Goal: Information Seeking & Learning: Learn about a topic

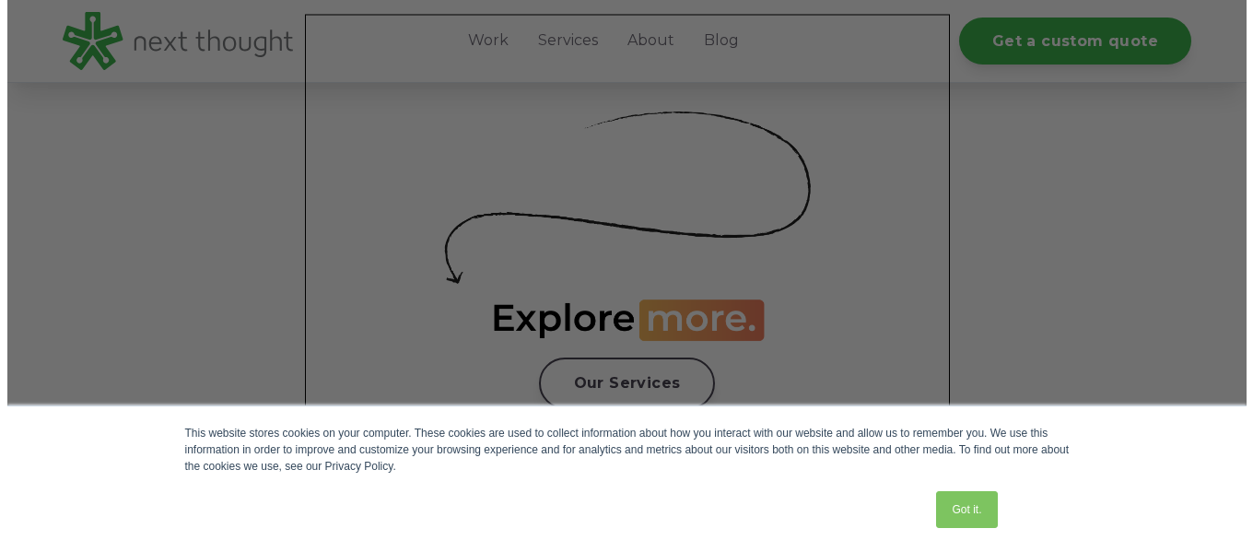
scroll to position [3255, 0]
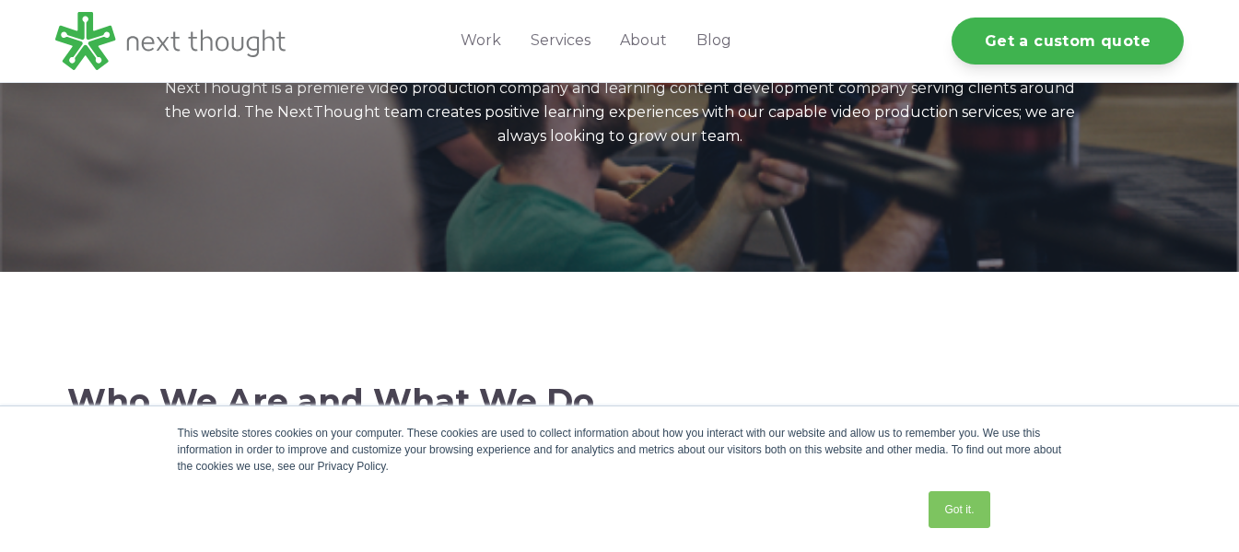
scroll to position [179, 0]
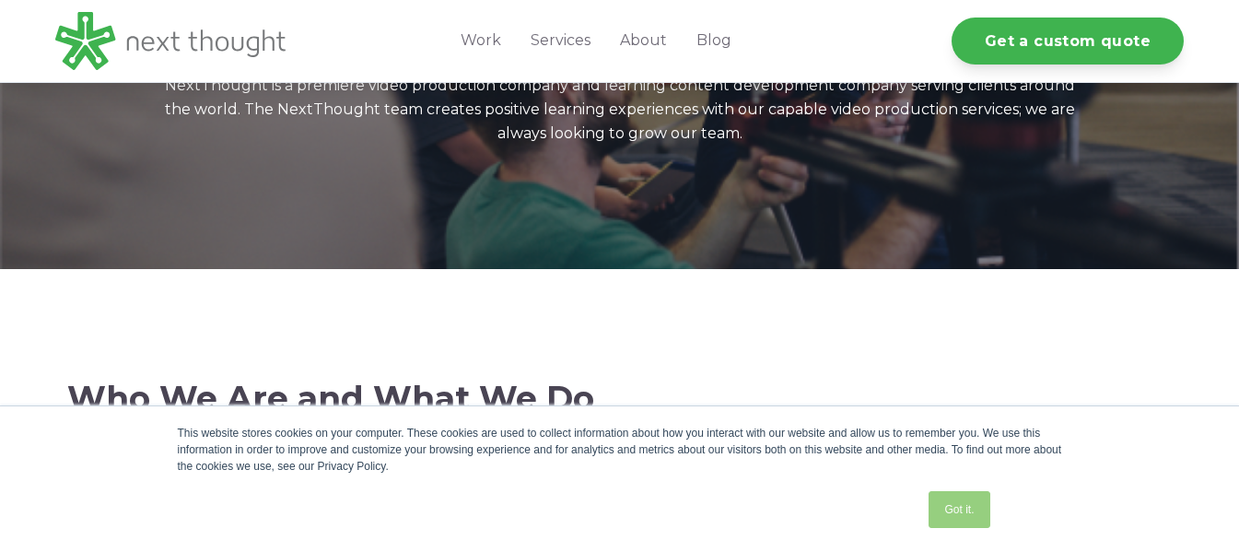
click at [956, 512] on link "Got it." at bounding box center [958, 509] width 61 height 37
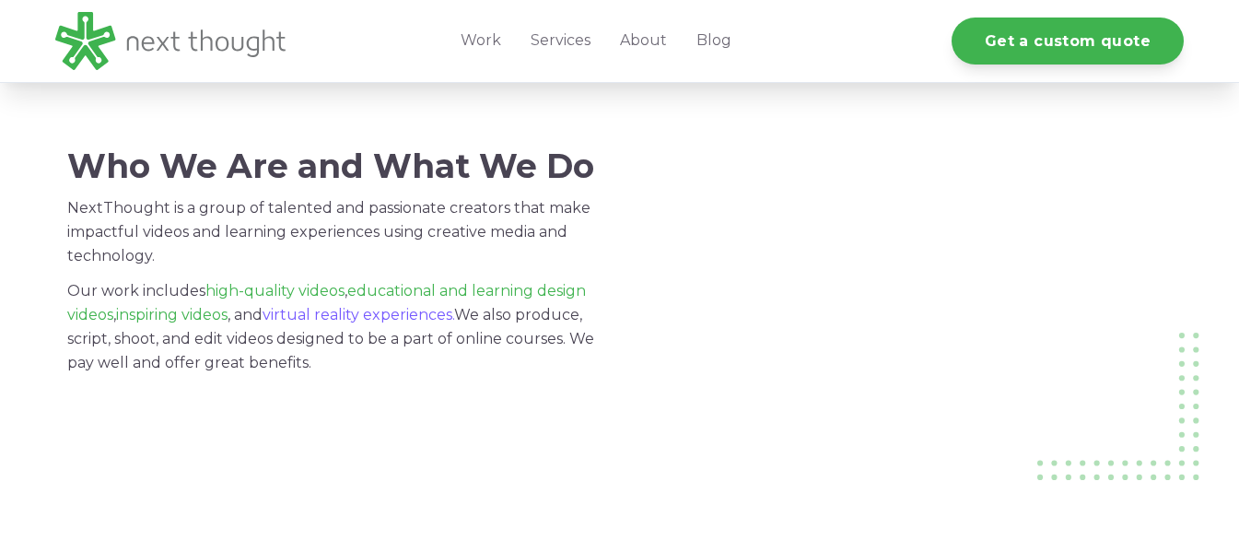
scroll to position [415, 0]
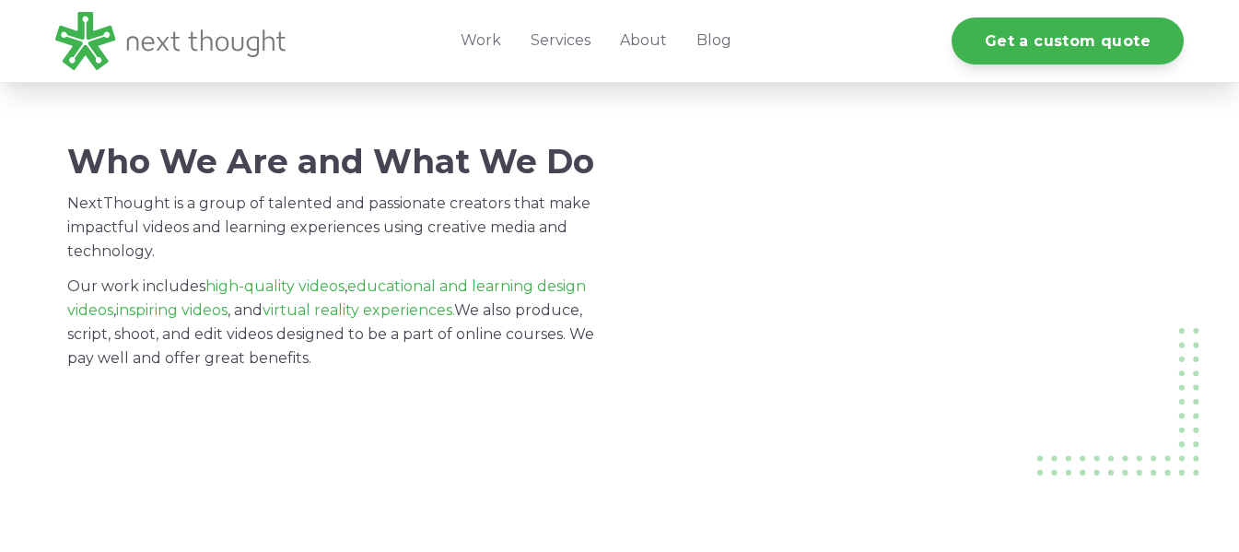
click at [435, 434] on div "Who We Are and What We Do NextThought is a group of talented and passionate cre…" at bounding box center [336, 291] width 539 height 356
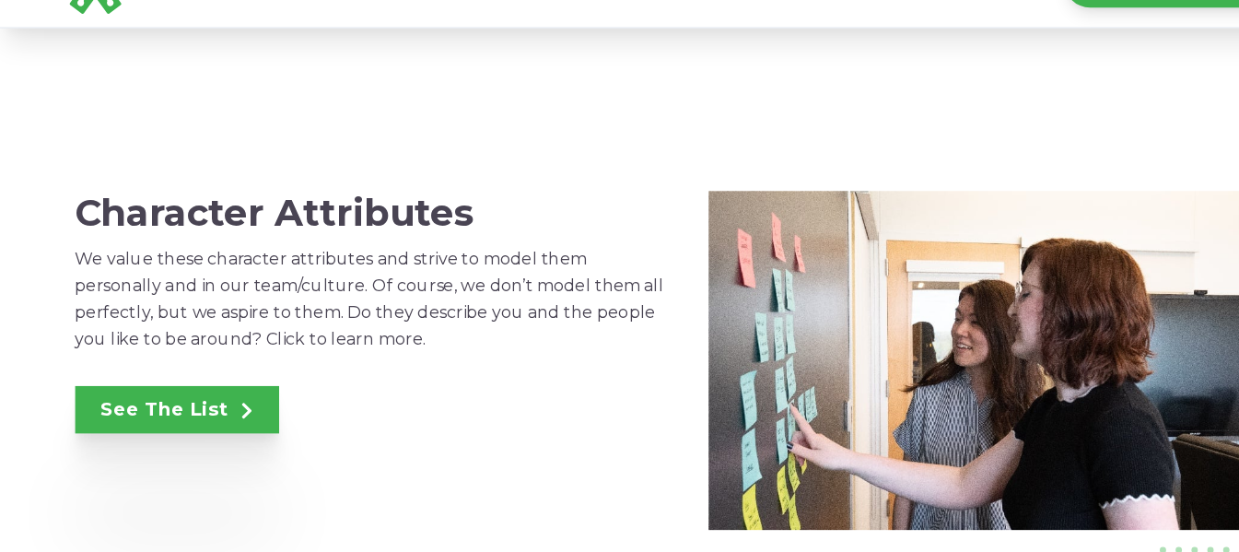
scroll to position [1226, 0]
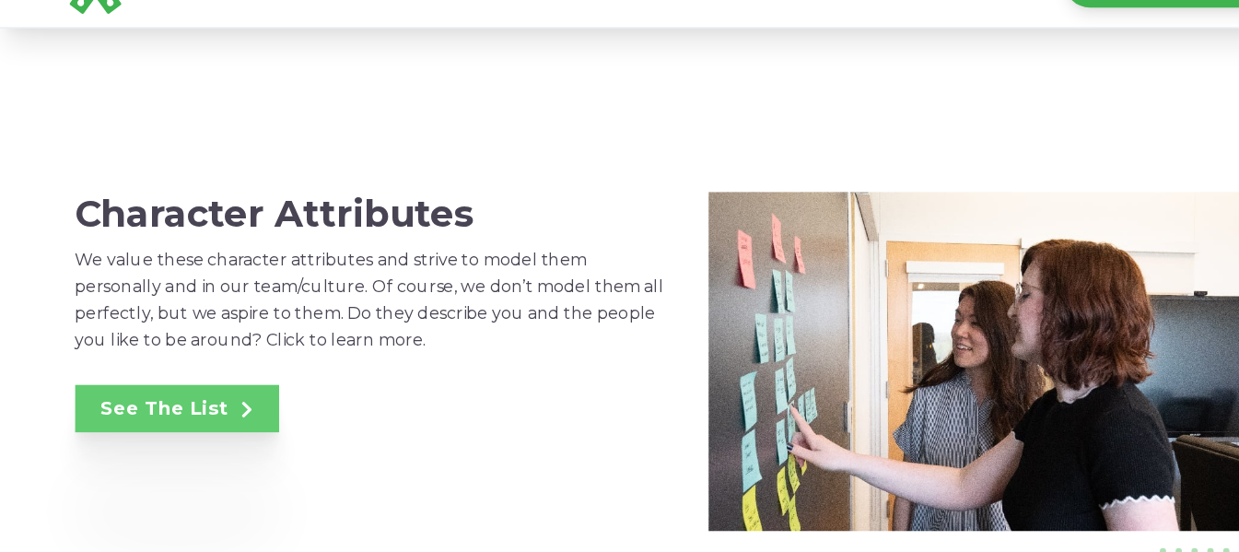
click at [194, 417] on link "See The List" at bounding box center [158, 423] width 182 height 42
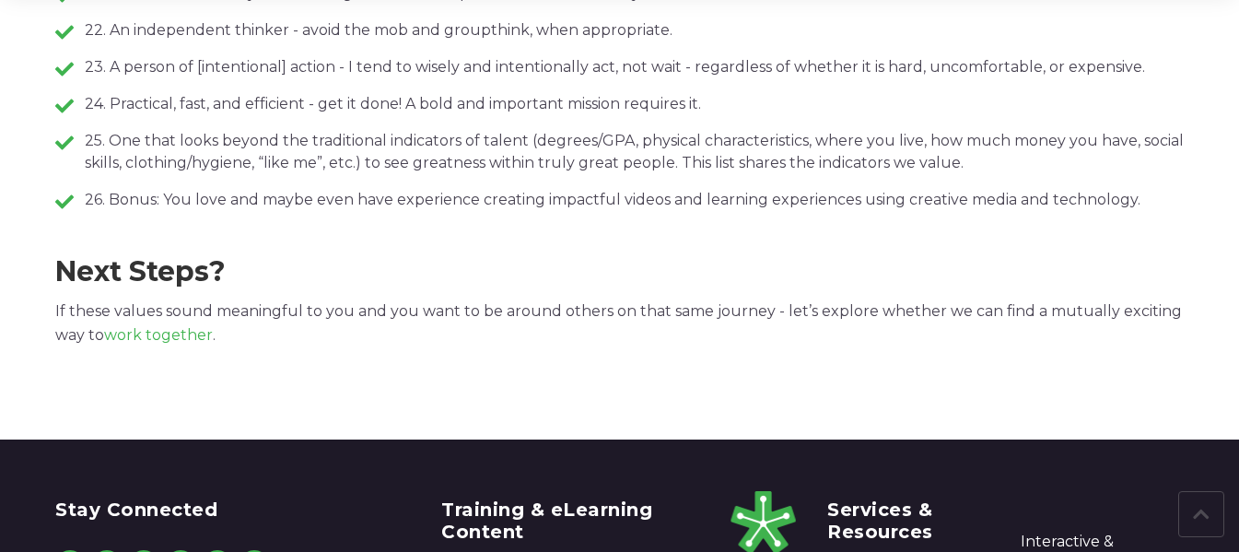
scroll to position [1530, 0]
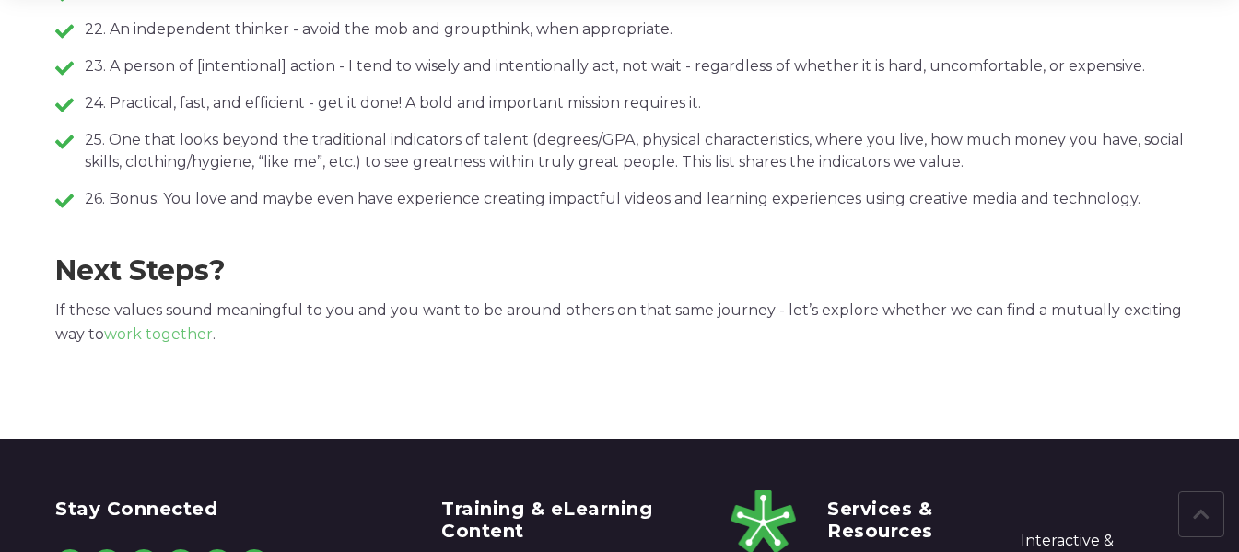
click at [150, 337] on link "work together" at bounding box center [158, 333] width 109 height 17
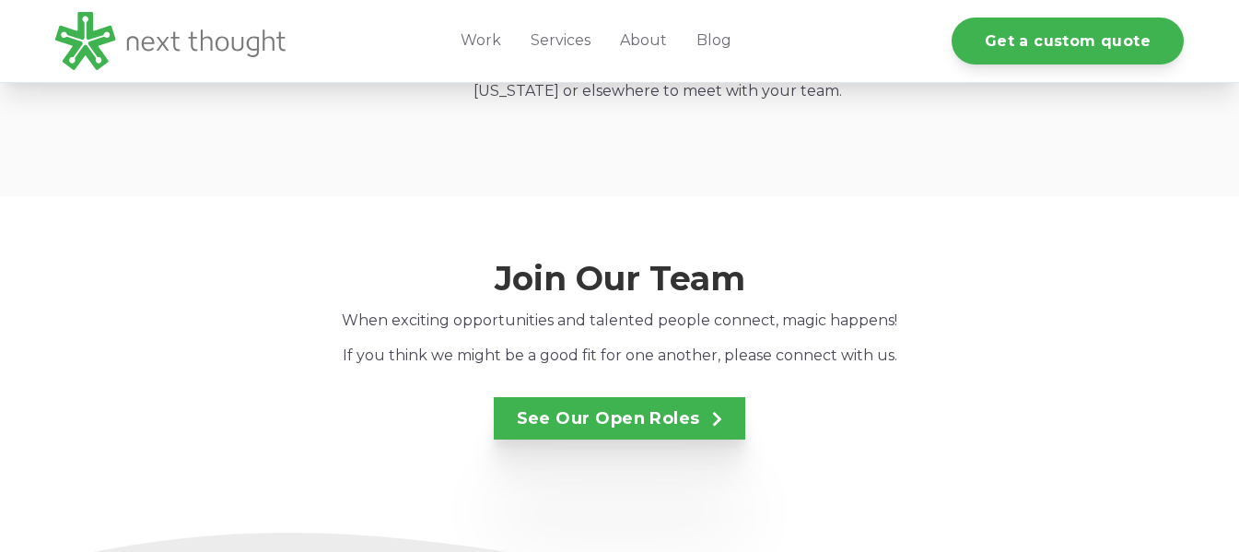
scroll to position [3036, 0]
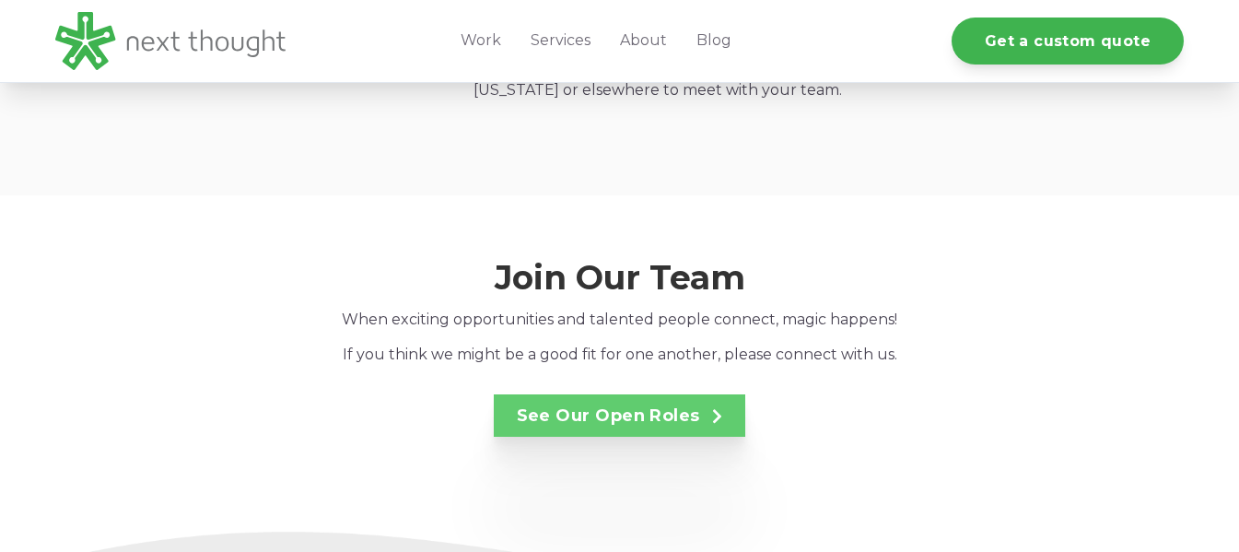
click at [610, 394] on link "See Our Open Roles" at bounding box center [620, 415] width 252 height 42
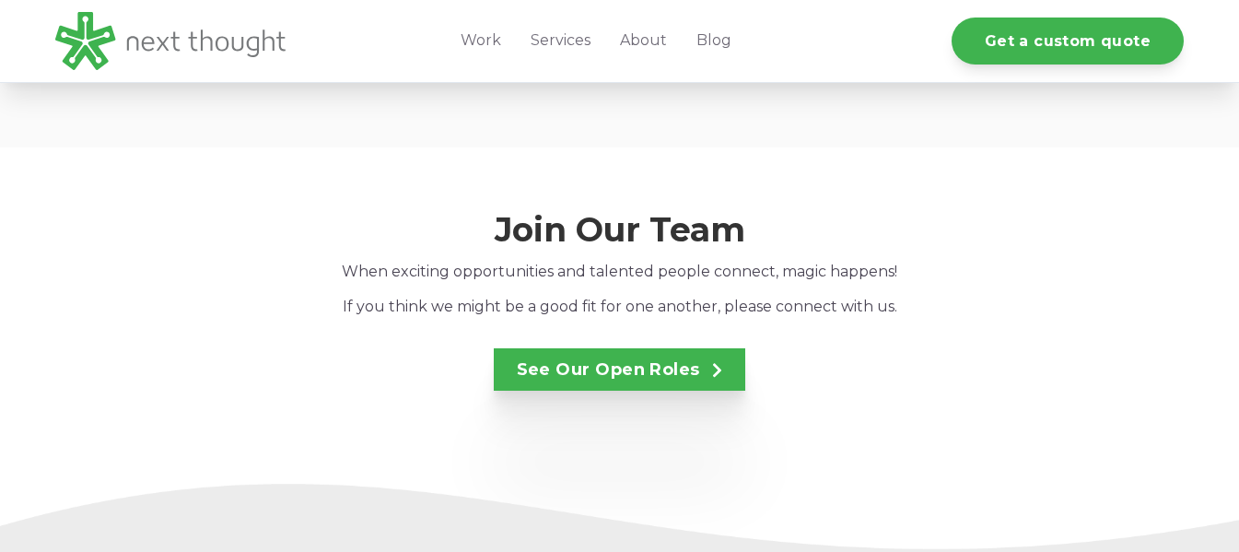
scroll to position [3063, 0]
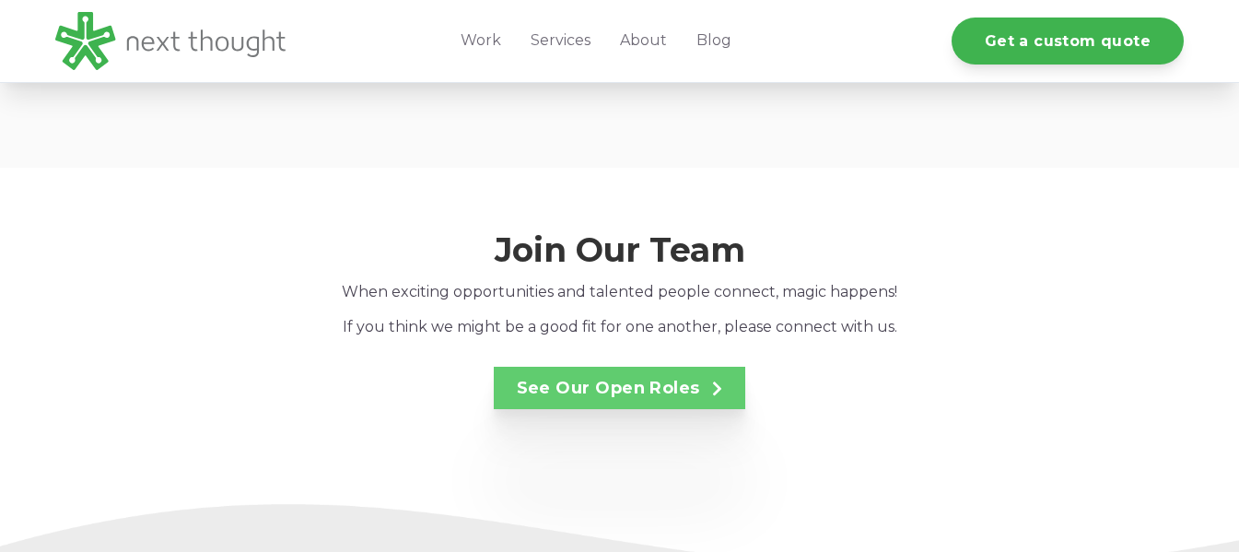
click at [575, 367] on link "See Our Open Roles" at bounding box center [620, 388] width 252 height 42
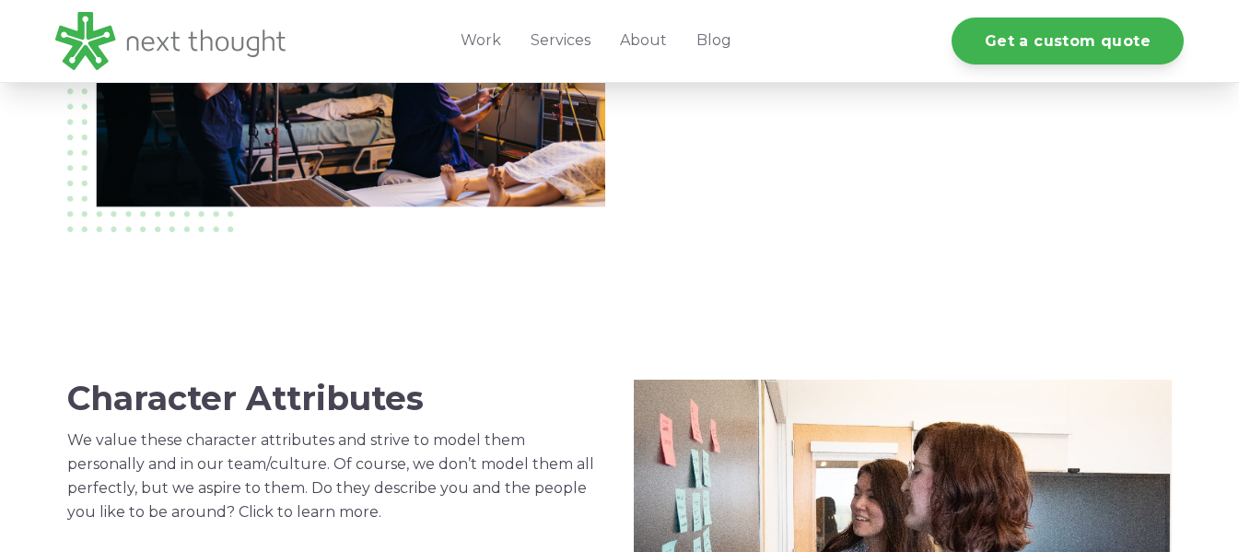
scroll to position [0, 0]
